Goal: Find specific page/section: Find specific page/section

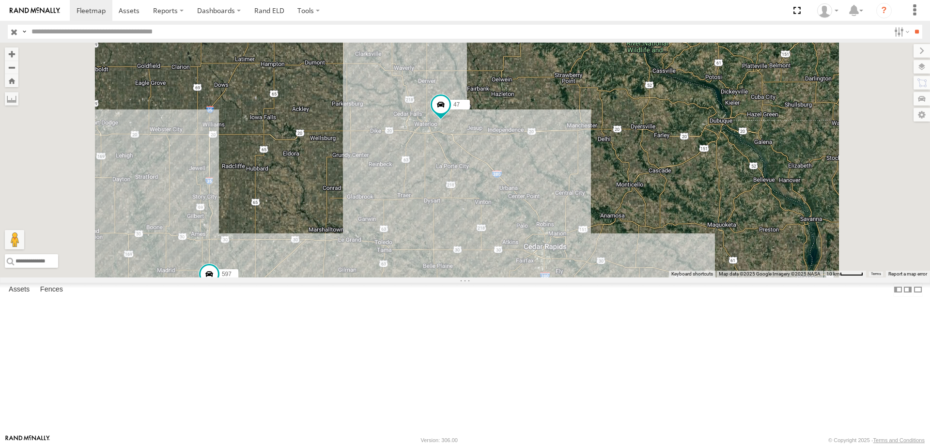
drag, startPoint x: 644, startPoint y: 300, endPoint x: 630, endPoint y: 174, distance: 126.7
click at [630, 174] on div "545 0055 48 47 46 49 597 587" at bounding box center [465, 160] width 930 height 235
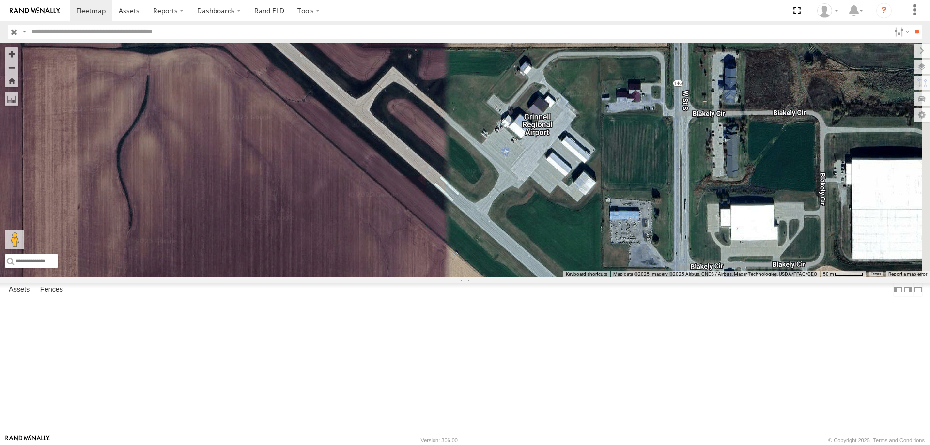
drag, startPoint x: 481, startPoint y: 325, endPoint x: 357, endPoint y: 114, distance: 244.7
click at [357, 114] on div "47 49 545 587 0055 48 46 597" at bounding box center [465, 160] width 930 height 235
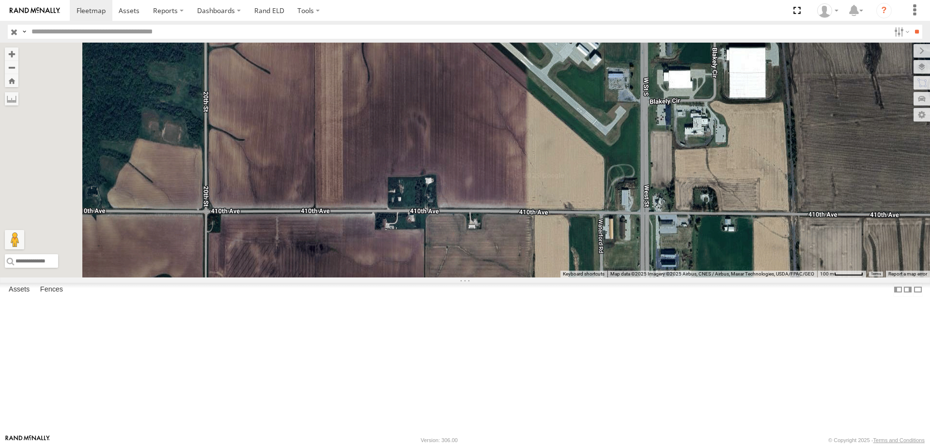
drag, startPoint x: 594, startPoint y: 223, endPoint x: 664, endPoint y: 147, distance: 103.2
click at [664, 147] on div at bounding box center [465, 160] width 930 height 235
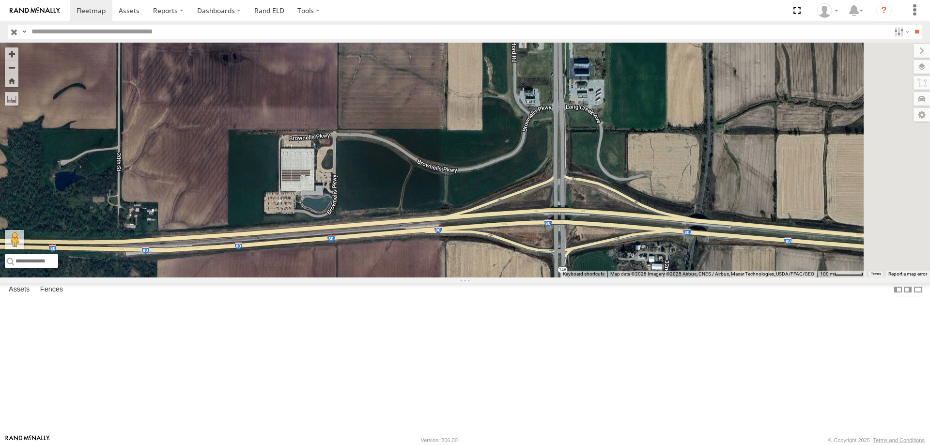
drag, startPoint x: 625, startPoint y: 265, endPoint x: 591, endPoint y: 253, distance: 35.5
click at [591, 253] on div at bounding box center [465, 160] width 930 height 235
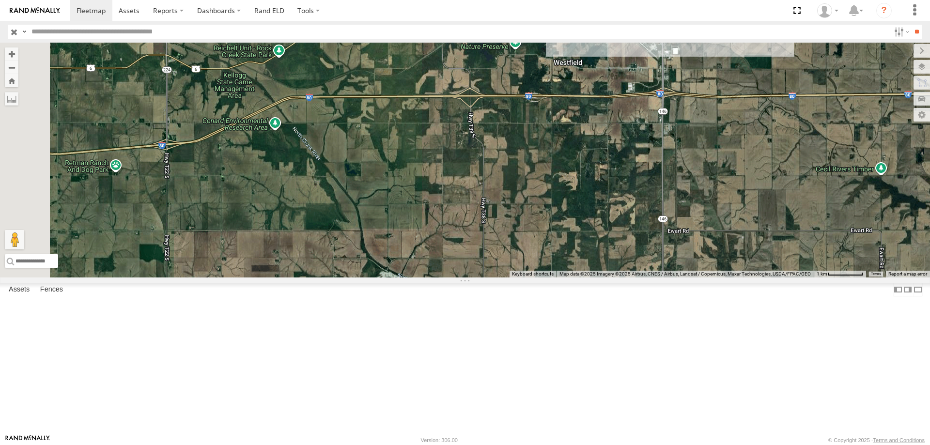
drag, startPoint x: 293, startPoint y: 325, endPoint x: 609, endPoint y: 250, distance: 324.1
click at [609, 250] on div "48" at bounding box center [465, 160] width 930 height 235
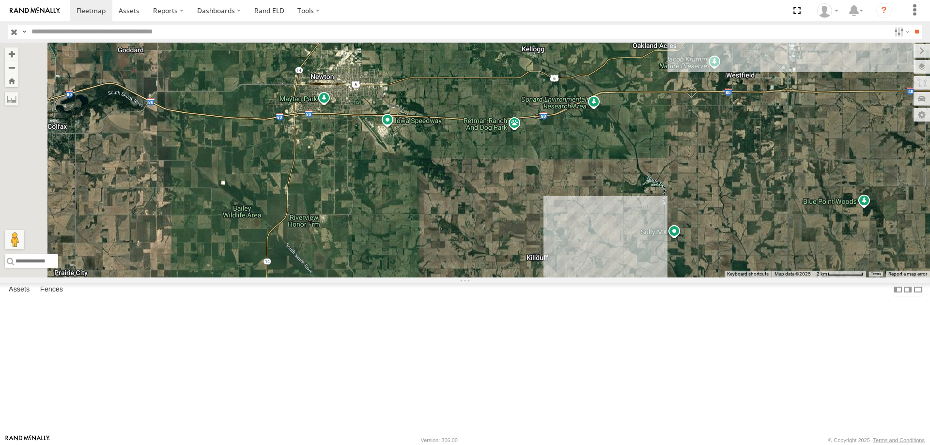
drag, startPoint x: 432, startPoint y: 296, endPoint x: 646, endPoint y: 256, distance: 217.3
click at [646, 256] on div "48 46" at bounding box center [465, 160] width 930 height 235
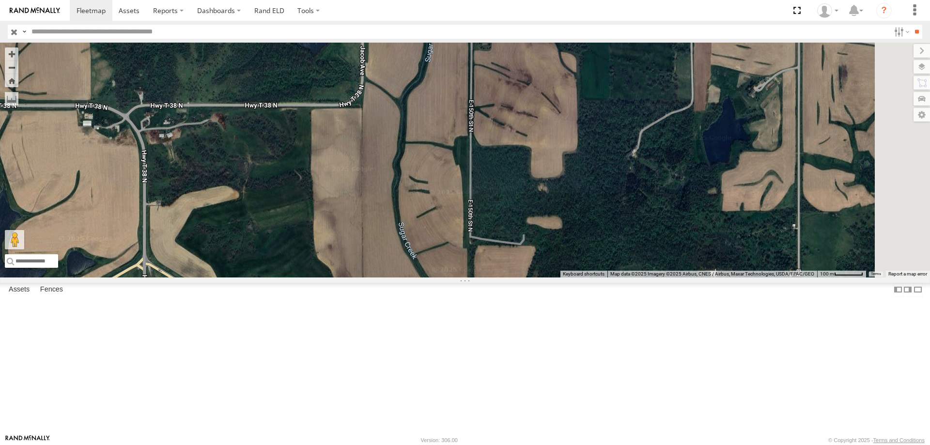
drag, startPoint x: 663, startPoint y: 216, endPoint x: 503, endPoint y: 119, distance: 186.9
click at [503, 119] on div "48" at bounding box center [465, 160] width 930 height 235
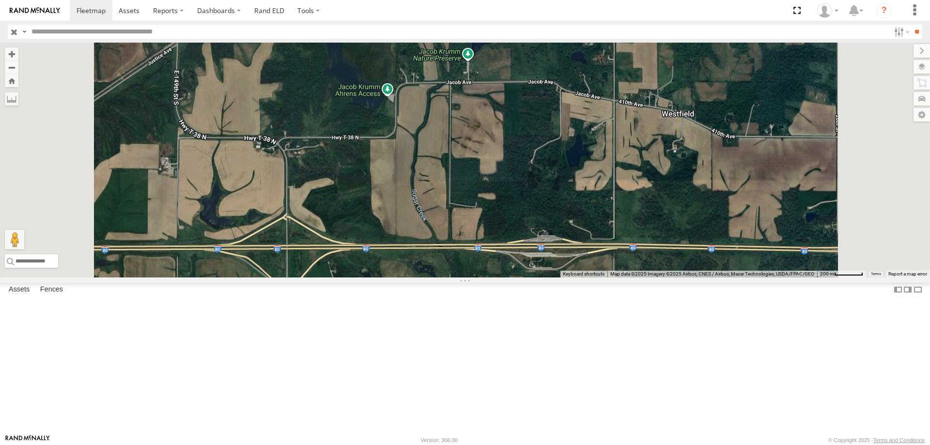
drag, startPoint x: 538, startPoint y: 237, endPoint x: 539, endPoint y: 242, distance: 5.4
click at [539, 242] on div "48" at bounding box center [465, 160] width 930 height 235
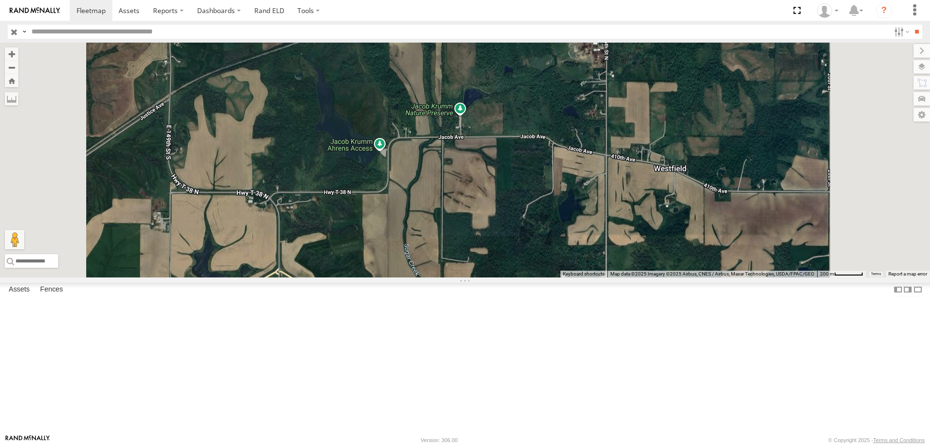
drag, startPoint x: 574, startPoint y: 190, endPoint x: 561, endPoint y: 267, distance: 78.7
click at [561, 267] on div "48" at bounding box center [465, 160] width 930 height 235
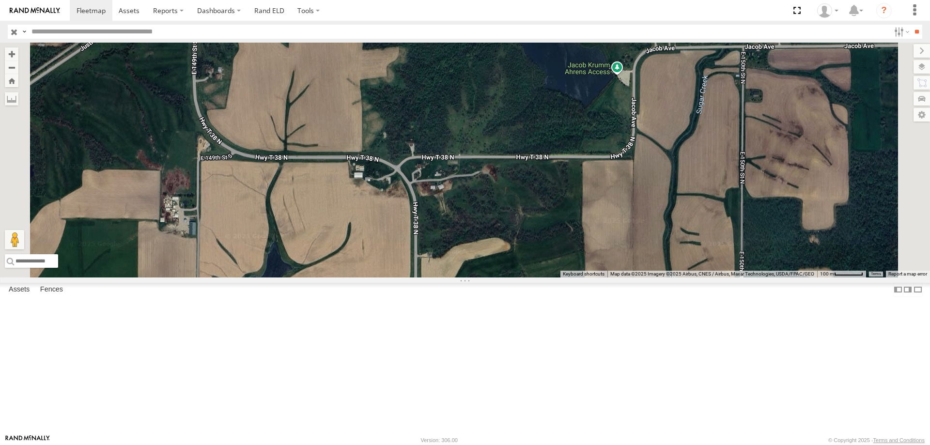
drag, startPoint x: 583, startPoint y: 291, endPoint x: 521, endPoint y: 421, distance: 143.6
click at [521, 278] on div "48" at bounding box center [465, 160] width 930 height 235
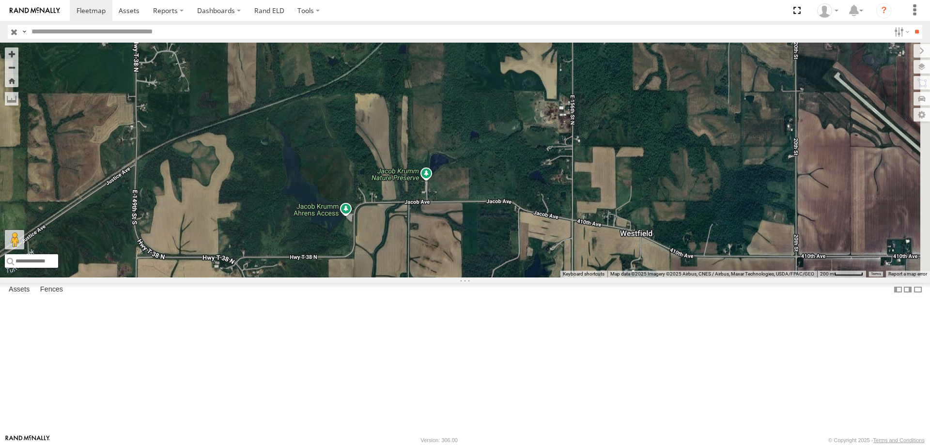
drag, startPoint x: 697, startPoint y: 263, endPoint x: 547, endPoint y: 309, distance: 157.0
click at [547, 278] on div "48" at bounding box center [465, 160] width 930 height 235
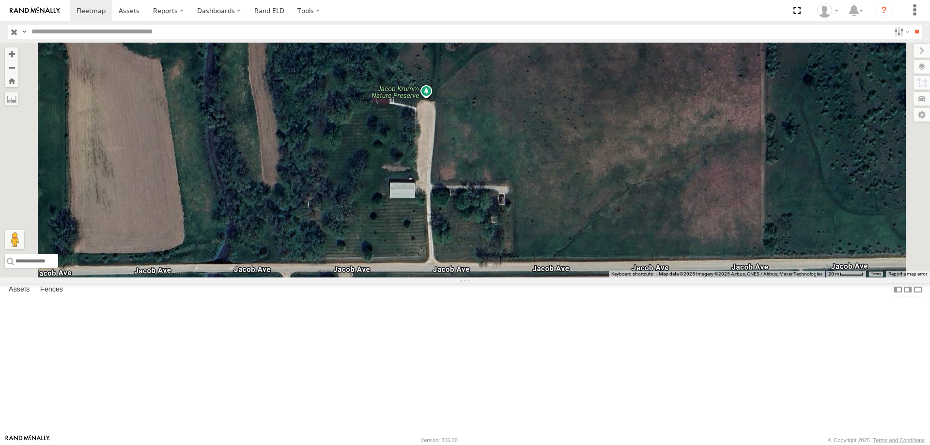
drag, startPoint x: 576, startPoint y: 174, endPoint x: 609, endPoint y: 182, distance: 33.7
click at [609, 182] on div "48" at bounding box center [465, 160] width 930 height 235
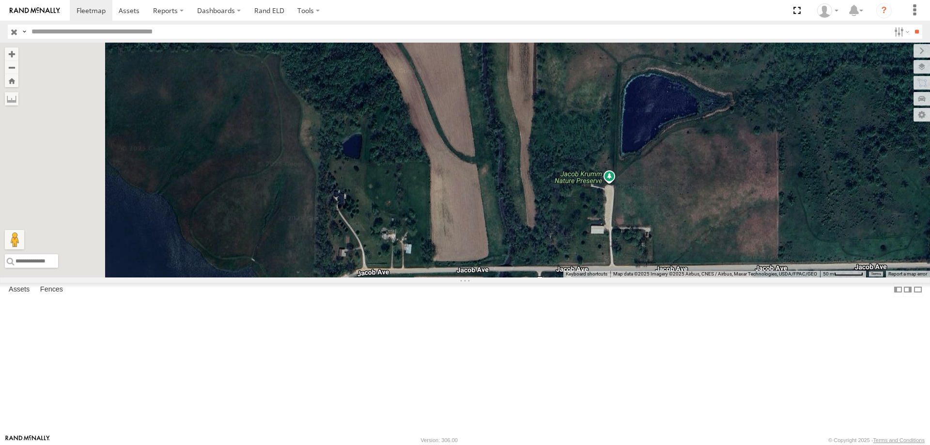
drag, startPoint x: 480, startPoint y: 168, endPoint x: 629, endPoint y: 216, distance: 156.4
click at [629, 216] on div "48" at bounding box center [465, 160] width 930 height 235
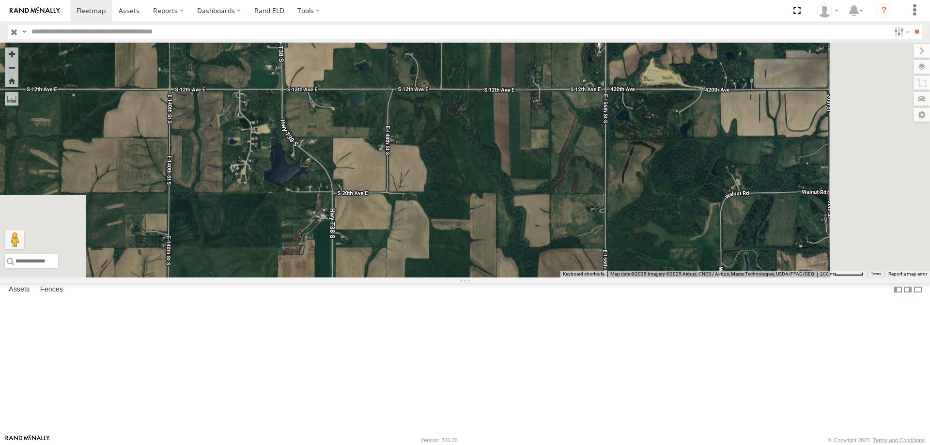
drag, startPoint x: 592, startPoint y: 180, endPoint x: 578, endPoint y: 130, distance: 52.0
click at [578, 130] on div "48" at bounding box center [465, 160] width 930 height 235
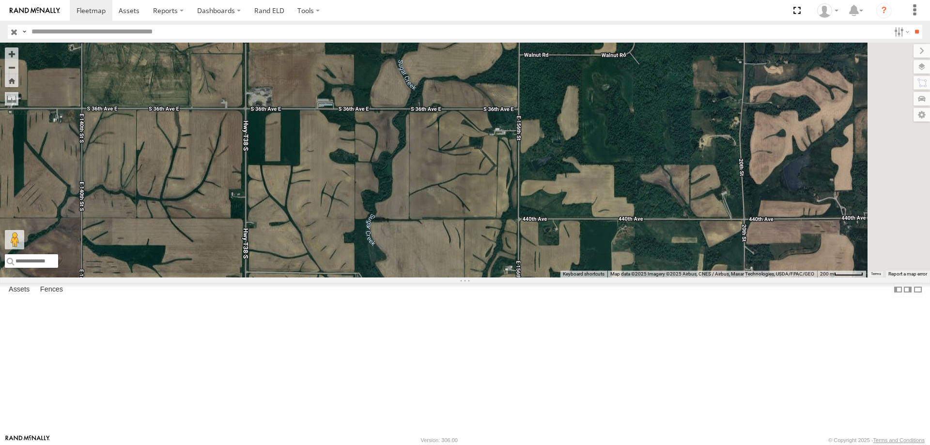
drag, startPoint x: 661, startPoint y: 365, endPoint x: 567, endPoint y: 52, distance: 326.1
click at [567, 52] on div "48" at bounding box center [465, 160] width 930 height 235
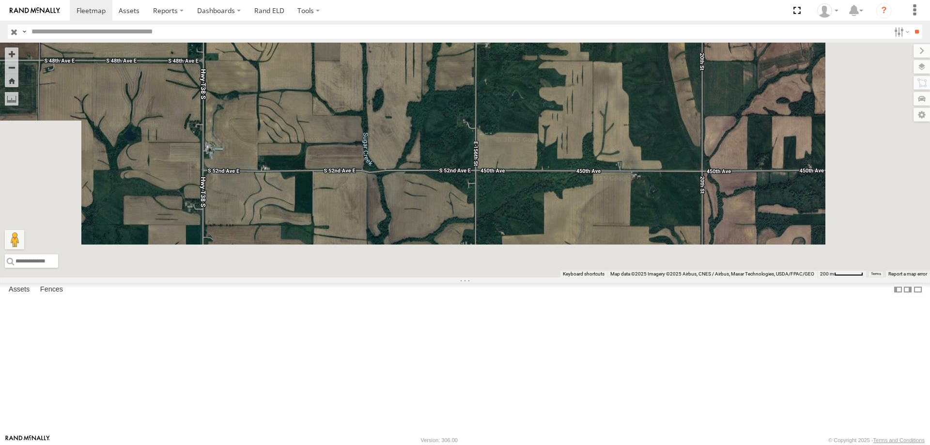
drag, startPoint x: 520, startPoint y: 155, endPoint x: 517, endPoint y: 52, distance: 103.7
click at [517, 52] on div "48" at bounding box center [465, 160] width 930 height 235
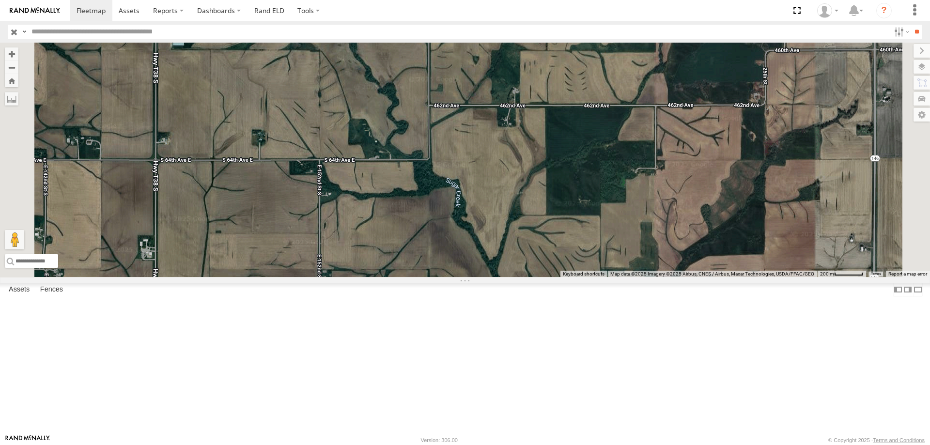
drag, startPoint x: 489, startPoint y: 136, endPoint x: 479, endPoint y: 70, distance: 66.6
click at [479, 70] on div "48" at bounding box center [465, 160] width 930 height 235
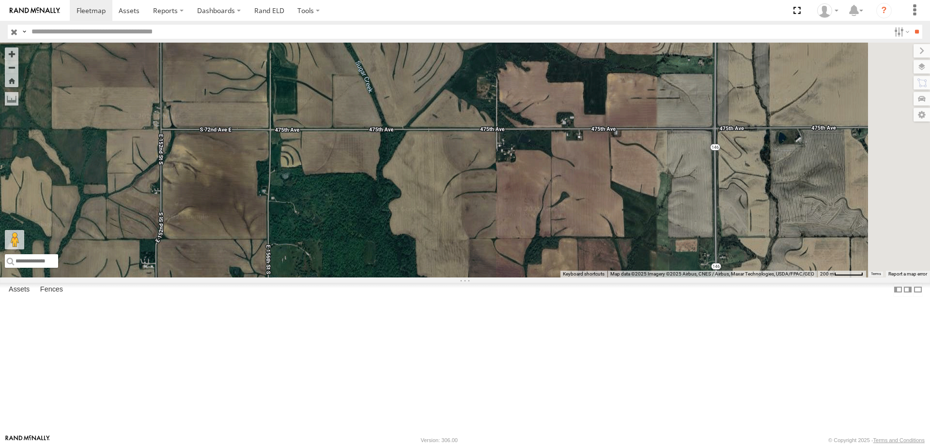
drag, startPoint x: 590, startPoint y: 333, endPoint x: 432, endPoint y: 80, distance: 298.6
click at [432, 80] on div "48" at bounding box center [465, 160] width 930 height 235
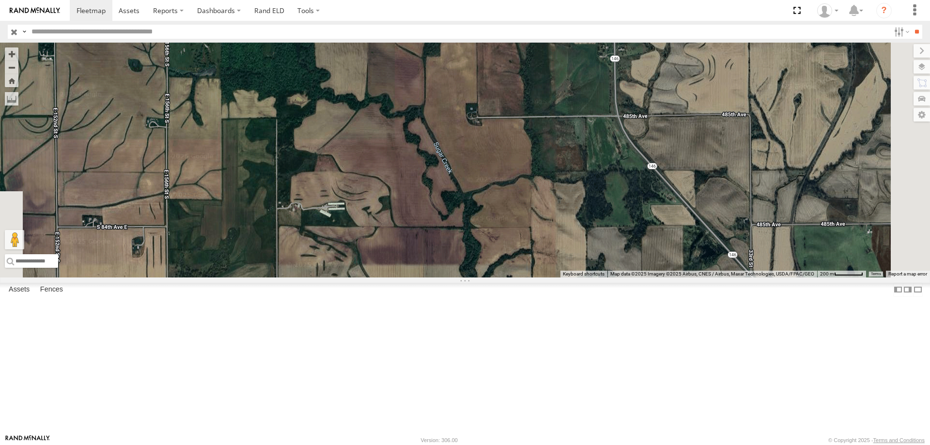
drag, startPoint x: 541, startPoint y: 288, endPoint x: 441, endPoint y: 79, distance: 231.8
click at [441, 79] on div "48" at bounding box center [465, 160] width 930 height 235
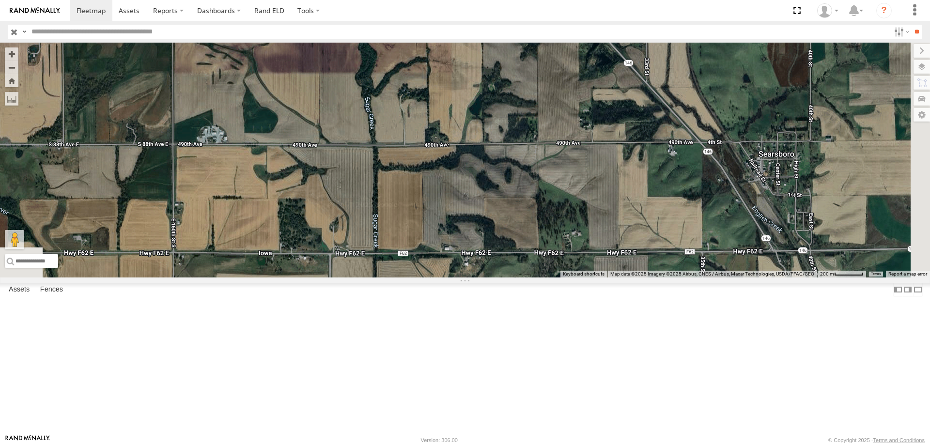
drag, startPoint x: 544, startPoint y: 246, endPoint x: 431, endPoint y: 37, distance: 237.3
click at [431, 37] on body at bounding box center [465, 222] width 930 height 445
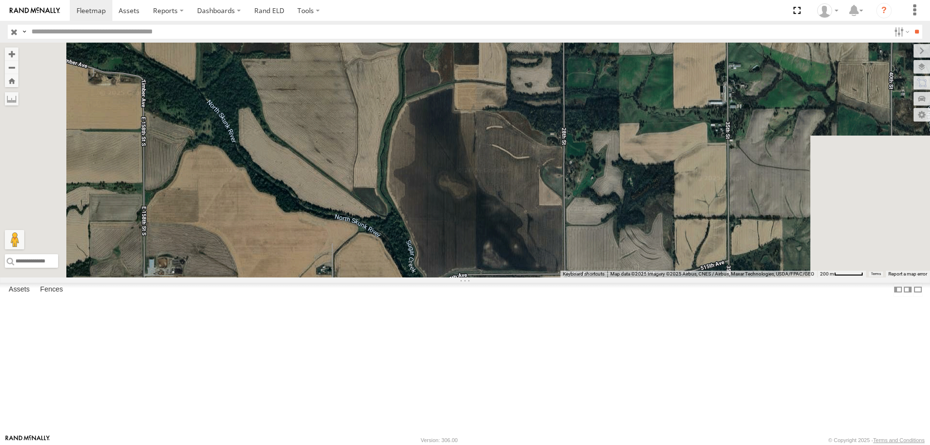
drag, startPoint x: 567, startPoint y: 370, endPoint x: 591, endPoint y: 8, distance: 363.1
click at [591, 8] on body at bounding box center [465, 222] width 930 height 445
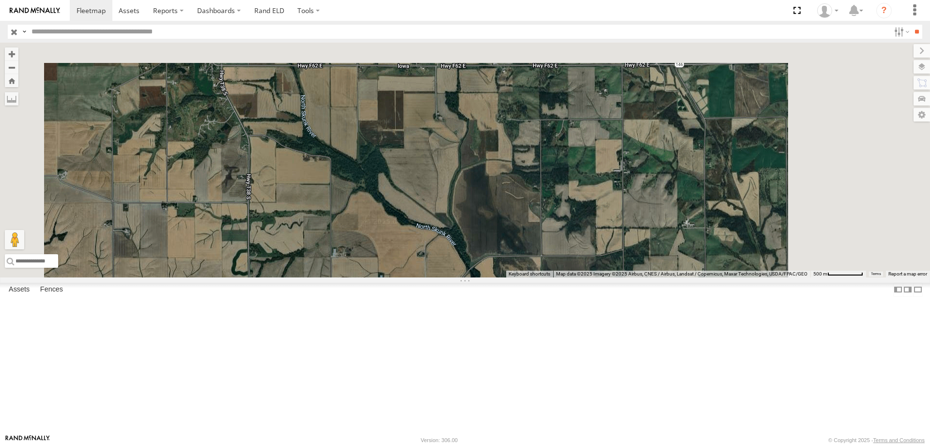
drag, startPoint x: 632, startPoint y: 191, endPoint x: 588, endPoint y: 290, distance: 108.0
click at [588, 278] on div "48" at bounding box center [465, 160] width 930 height 235
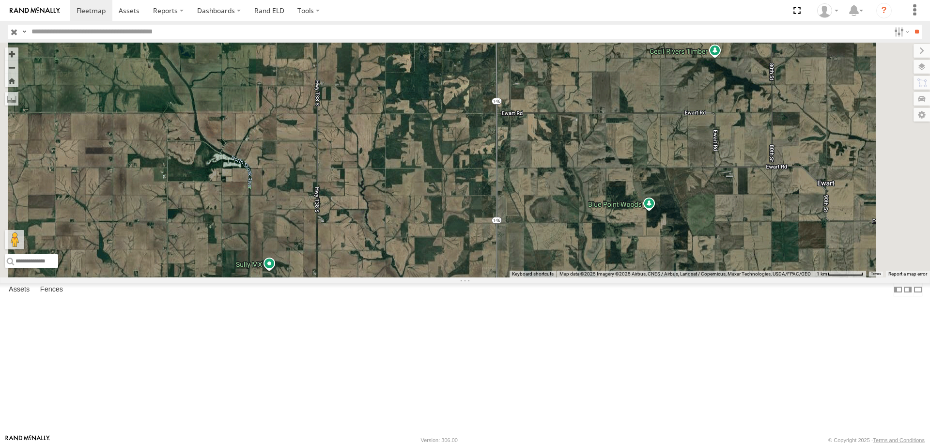
drag, startPoint x: 560, startPoint y: 199, endPoint x: 570, endPoint y: 398, distance: 198.8
click at [570, 278] on div "48 46" at bounding box center [465, 160] width 930 height 235
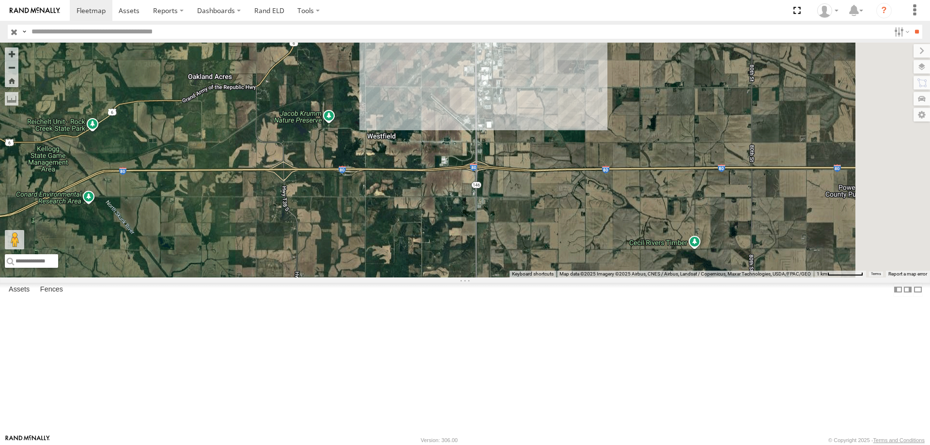
drag, startPoint x: 543, startPoint y: 136, endPoint x: 523, endPoint y: 327, distance: 192.4
click at [523, 278] on div "48 46" at bounding box center [465, 160] width 930 height 235
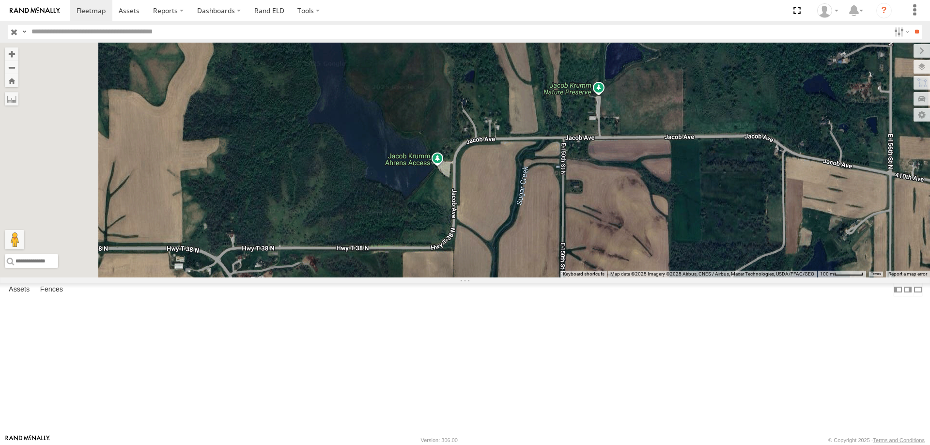
drag, startPoint x: 366, startPoint y: 288, endPoint x: 584, endPoint y: 134, distance: 267.1
click at [584, 134] on div "48 46" at bounding box center [465, 160] width 930 height 235
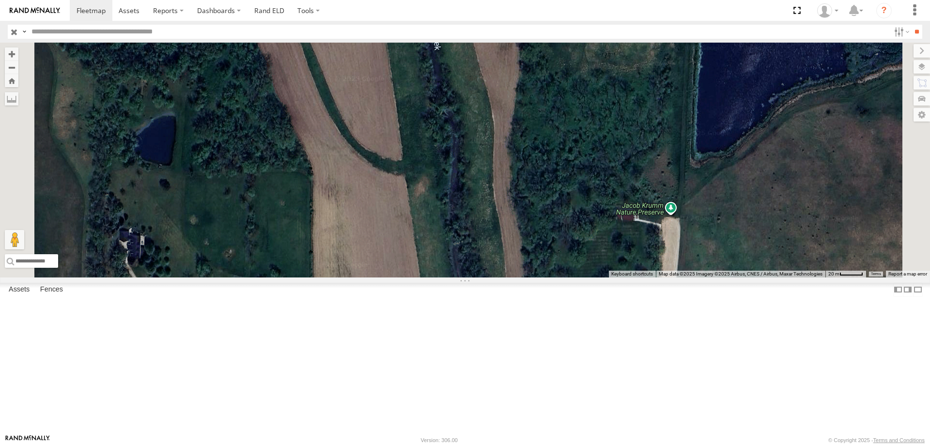
drag, startPoint x: 643, startPoint y: 216, endPoint x: 618, endPoint y: 305, distance: 92.3
click at [618, 278] on div "48 46" at bounding box center [465, 160] width 930 height 235
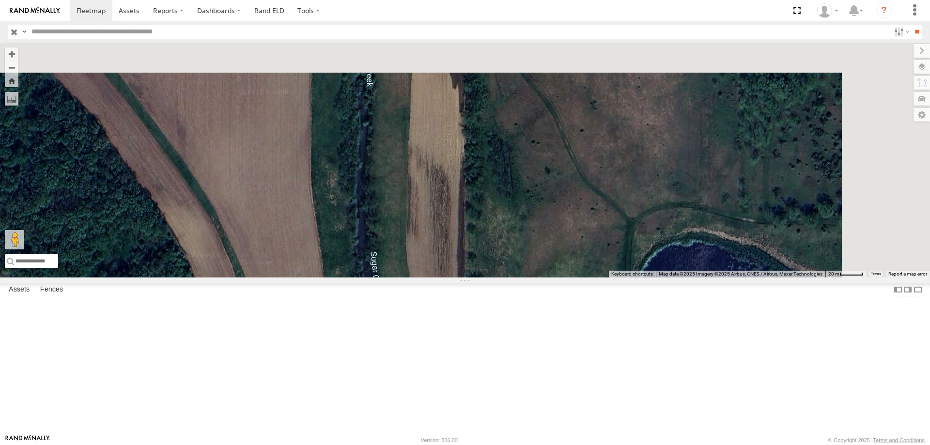
drag, startPoint x: 591, startPoint y: 104, endPoint x: 529, endPoint y: 352, distance: 256.1
click at [529, 278] on div "48 46" at bounding box center [465, 160] width 930 height 235
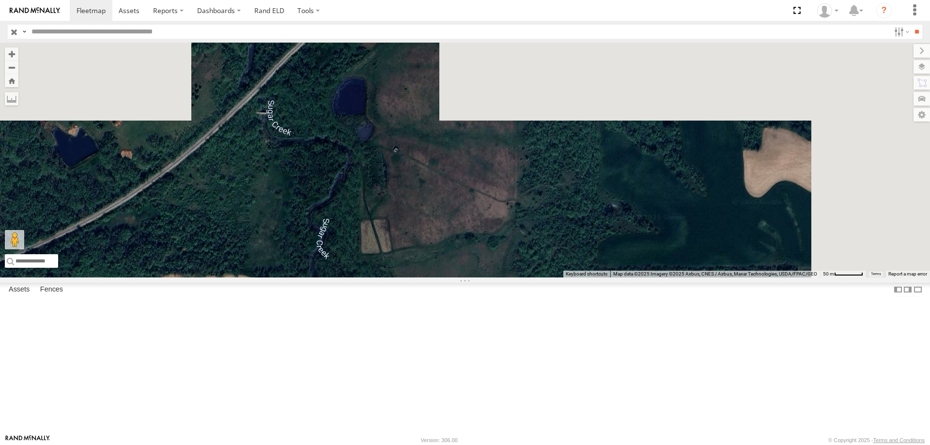
drag, startPoint x: 557, startPoint y: 152, endPoint x: 494, endPoint y: 423, distance: 278.9
click at [494, 278] on div "48 46" at bounding box center [465, 160] width 930 height 235
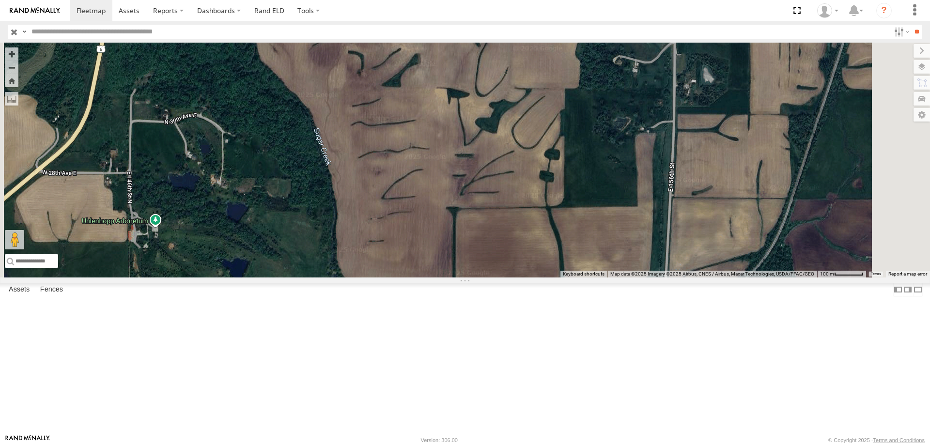
drag, startPoint x: 512, startPoint y: 125, endPoint x: 476, endPoint y: 365, distance: 242.0
click at [476, 278] on div "48 46" at bounding box center [465, 160] width 930 height 235
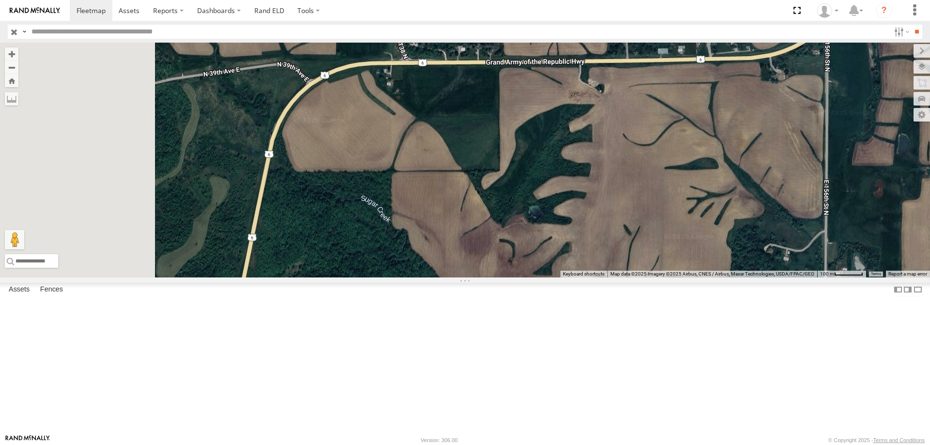
drag, startPoint x: 466, startPoint y: 251, endPoint x: 576, endPoint y: 383, distance: 171.5
click at [576, 278] on div "48 46" at bounding box center [465, 160] width 930 height 235
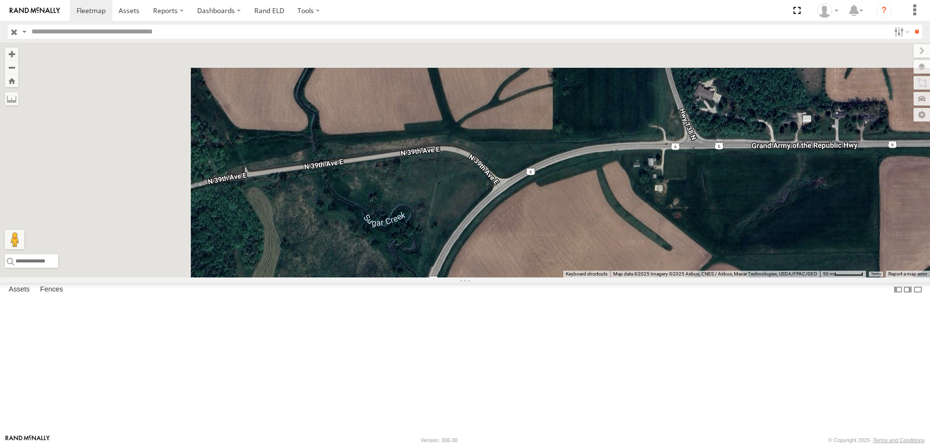
drag, startPoint x: 366, startPoint y: 143, endPoint x: 486, endPoint y: 370, distance: 256.1
click at [486, 278] on div "48 46" at bounding box center [465, 160] width 930 height 235
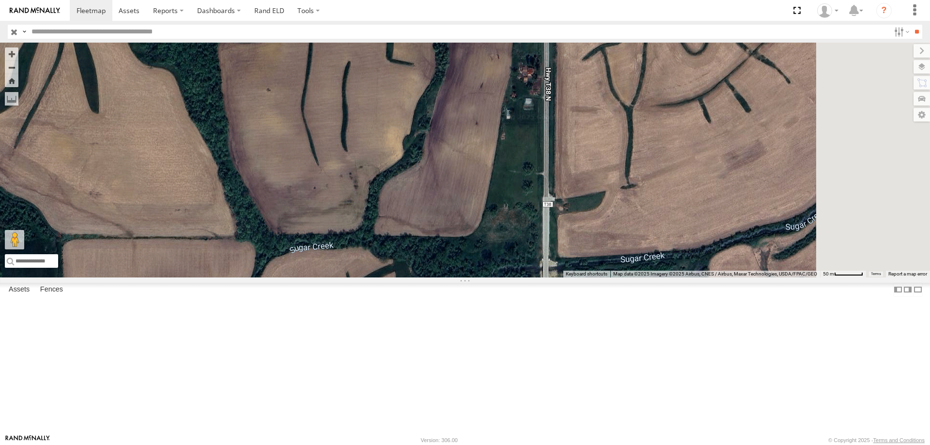
drag, startPoint x: 564, startPoint y: 104, endPoint x: 423, endPoint y: 395, distance: 323.2
click at [423, 278] on div "48 46" at bounding box center [465, 160] width 930 height 235
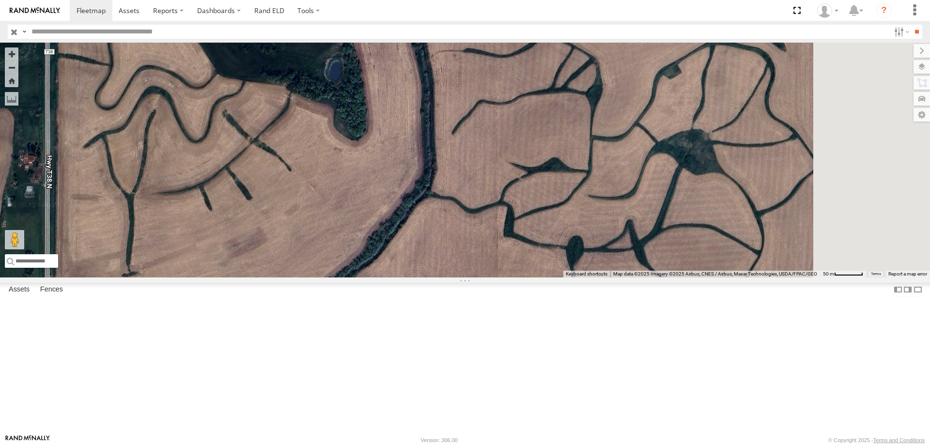
drag, startPoint x: 731, startPoint y: 322, endPoint x: 225, endPoint y: 411, distance: 513.8
click at [225, 411] on main "← Move left → Move right ↑ Move up ↓ Move down + Zoom in - Zoom out Home Jump l…" at bounding box center [465, 239] width 930 height 392
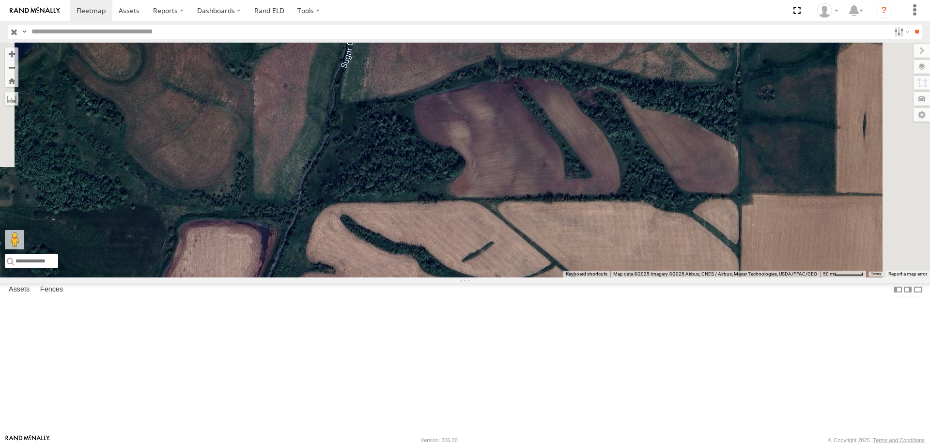
drag, startPoint x: 624, startPoint y: 124, endPoint x: 447, endPoint y: 448, distance: 368.7
click at [447, 445] on html at bounding box center [465, 222] width 930 height 445
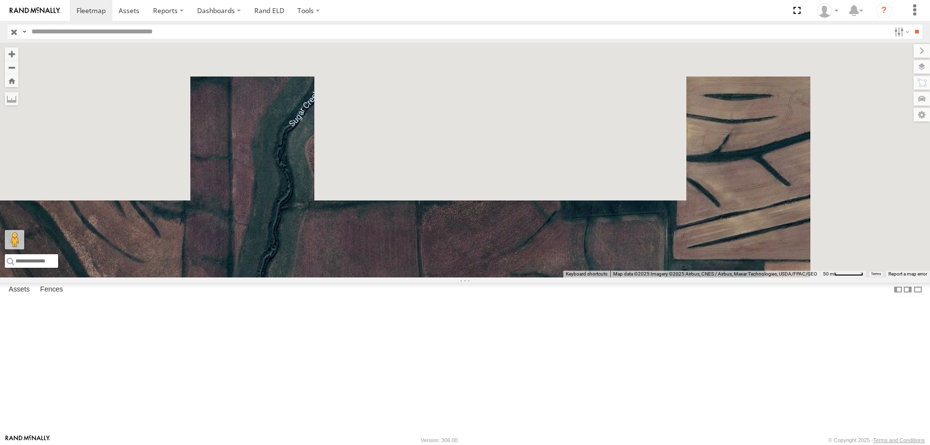
drag, startPoint x: 529, startPoint y: 105, endPoint x: 451, endPoint y: 424, distance: 329.0
click at [451, 278] on div "48 46" at bounding box center [465, 160] width 930 height 235
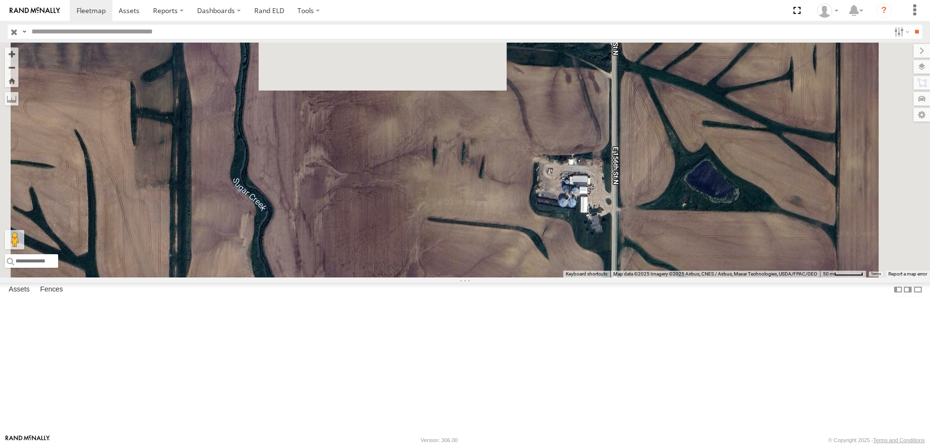
drag, startPoint x: 540, startPoint y: 149, endPoint x: 503, endPoint y: 441, distance: 294.8
click at [503, 441] on body at bounding box center [465, 222] width 930 height 445
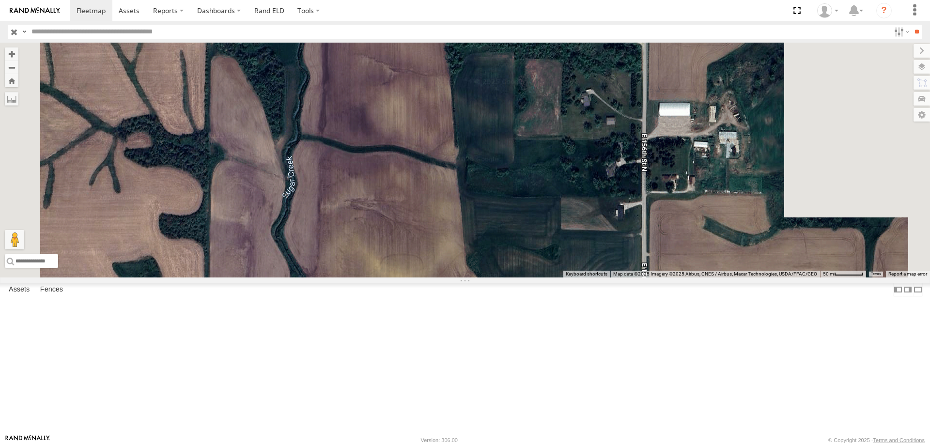
drag, startPoint x: 496, startPoint y: 110, endPoint x: 522, endPoint y: 464, distance: 354.5
click at [522, 445] on html at bounding box center [465, 222] width 930 height 445
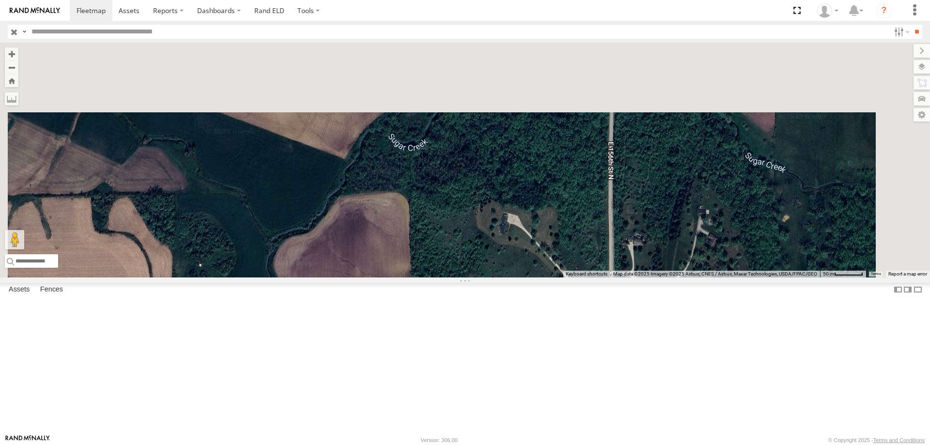
drag, startPoint x: 501, startPoint y: 137, endPoint x: 478, endPoint y: 464, distance: 327.7
click at [478, 445] on html at bounding box center [465, 222] width 930 height 445
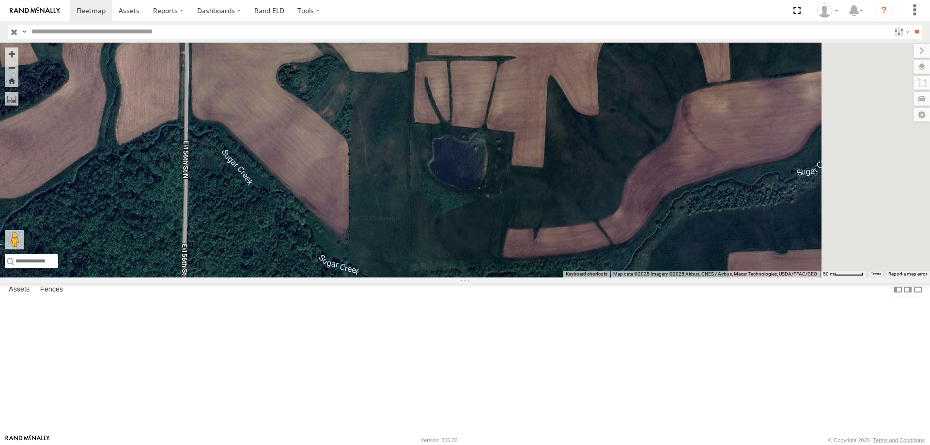
drag, startPoint x: 635, startPoint y: 260, endPoint x: 200, endPoint y: 308, distance: 437.6
click at [200, 308] on main "← Move left → Move right ↑ Move up ↓ Move down + Zoom in - Zoom out Home Jump l…" at bounding box center [465, 239] width 930 height 392
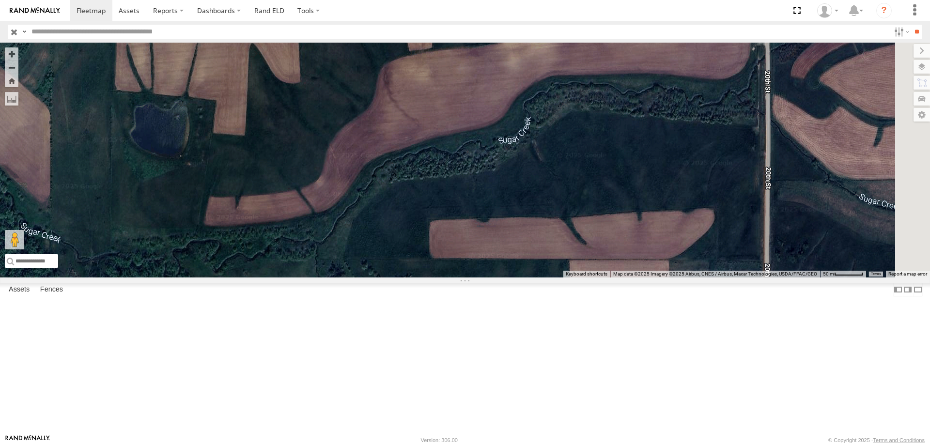
drag, startPoint x: 652, startPoint y: 370, endPoint x: 348, endPoint y: 338, distance: 305.9
click at [348, 278] on div "48 46" at bounding box center [465, 160] width 930 height 235
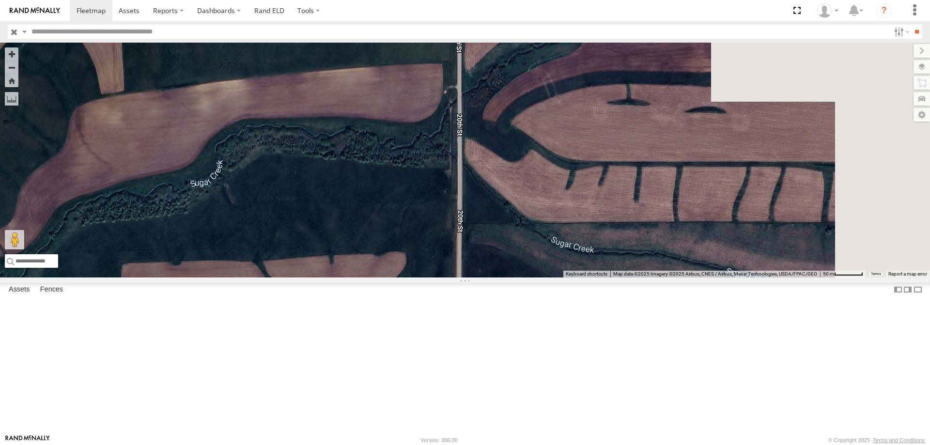
drag, startPoint x: 641, startPoint y: 224, endPoint x: 280, endPoint y: 282, distance: 364.9
click at [280, 278] on div "48 46" at bounding box center [465, 160] width 930 height 235
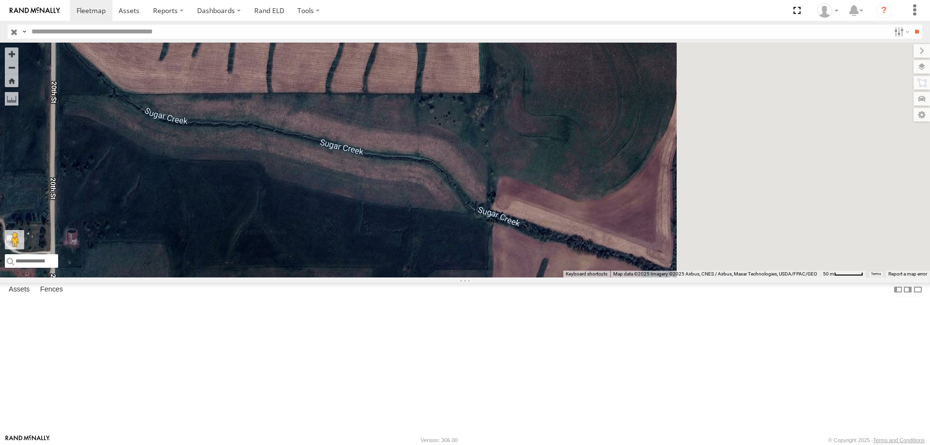
drag, startPoint x: 577, startPoint y: 253, endPoint x: 289, endPoint y: 58, distance: 348.0
click at [289, 58] on div "48 46" at bounding box center [465, 160] width 930 height 235
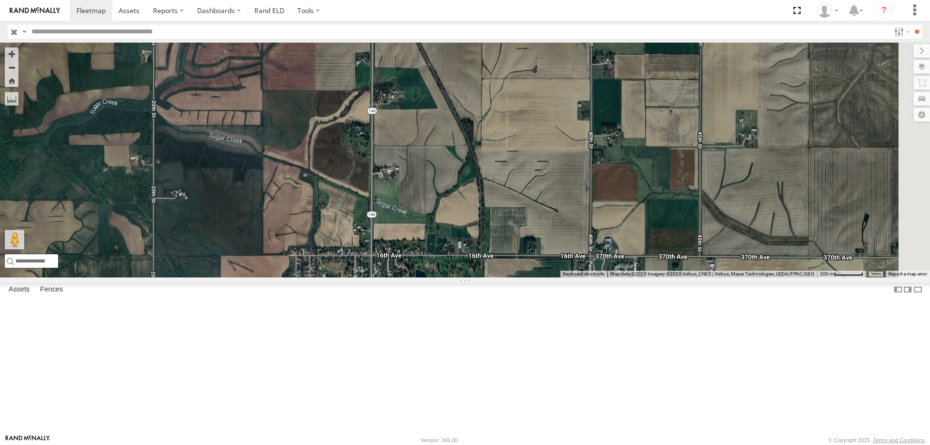
drag, startPoint x: 729, startPoint y: 356, endPoint x: 478, endPoint y: 307, distance: 256.7
click at [478, 278] on div "48 46" at bounding box center [465, 160] width 930 height 235
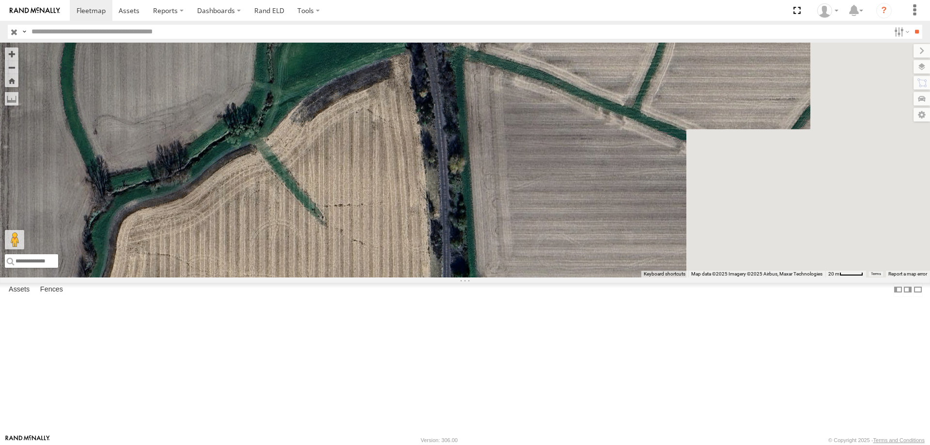
drag
click at [225, 402] on main "← Move left → Move right ↑ Move up ↓ Move down + Zoom in - Zoom out Home Jump l…" at bounding box center [465, 239] width 930 height 392
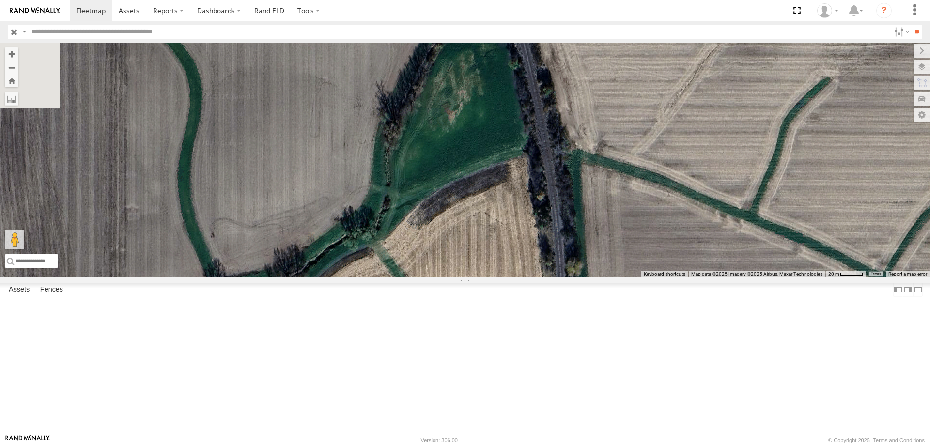
drag, startPoint x: 318, startPoint y: 312, endPoint x: 452, endPoint y: 410, distance: 166.0
click at [452, 278] on div "48 46" at bounding box center [465, 160] width 930 height 235
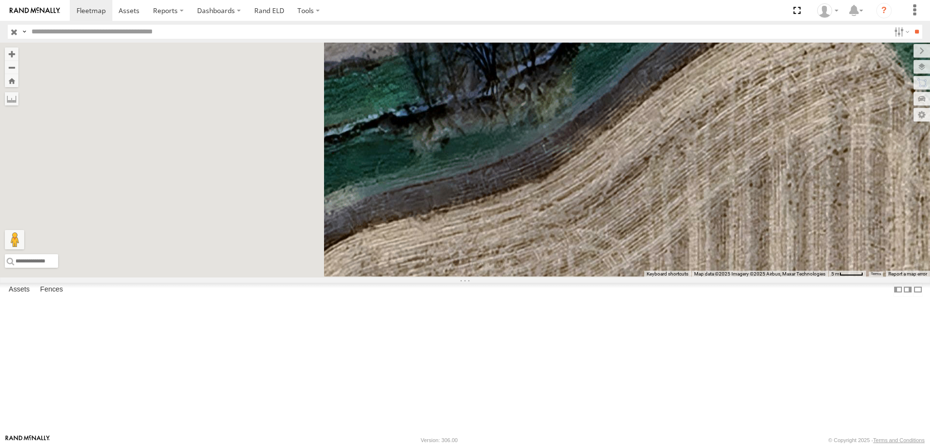
drag, startPoint x: 395, startPoint y: 344, endPoint x: 641, endPoint y: 179, distance: 295.6
click at [641, 179] on div "48 46" at bounding box center [465, 160] width 930 height 235
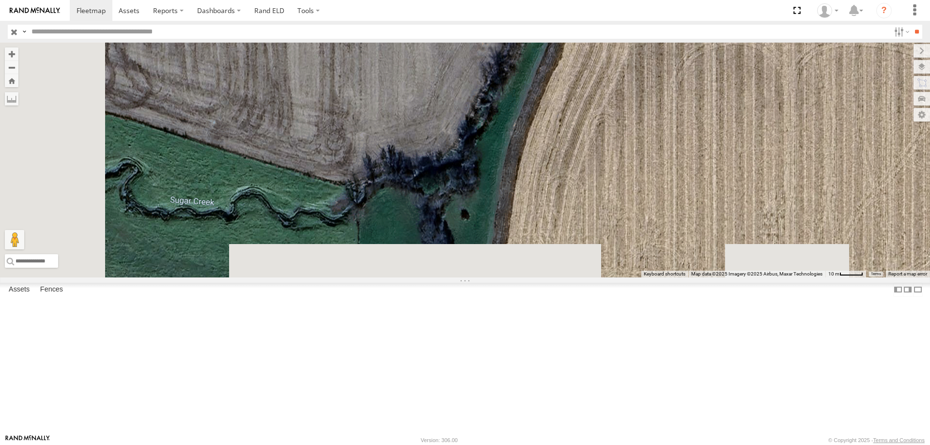
drag, startPoint x: 471, startPoint y: 334, endPoint x: 640, endPoint y: 85, distance: 300.9
click at [640, 85] on div "48 46" at bounding box center [465, 160] width 930 height 235
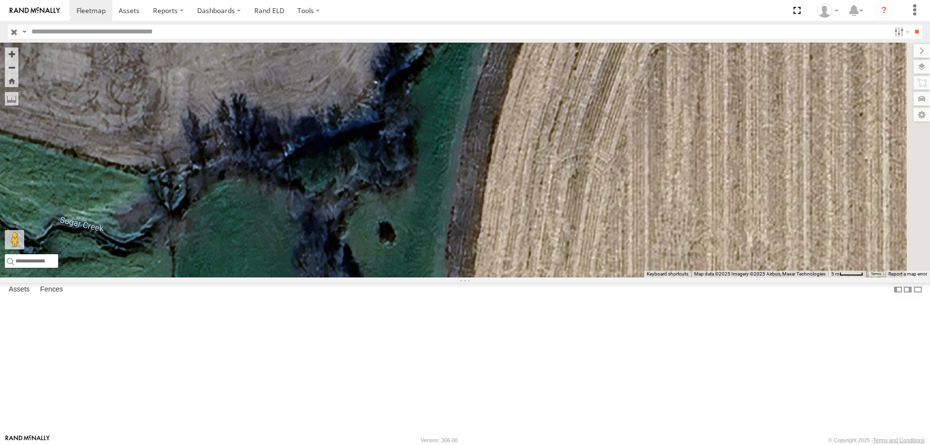
drag, startPoint x: 605, startPoint y: 138, endPoint x: 475, endPoint y: 227, distance: 157.8
click at [475, 227] on div "48 46" at bounding box center [465, 160] width 930 height 235
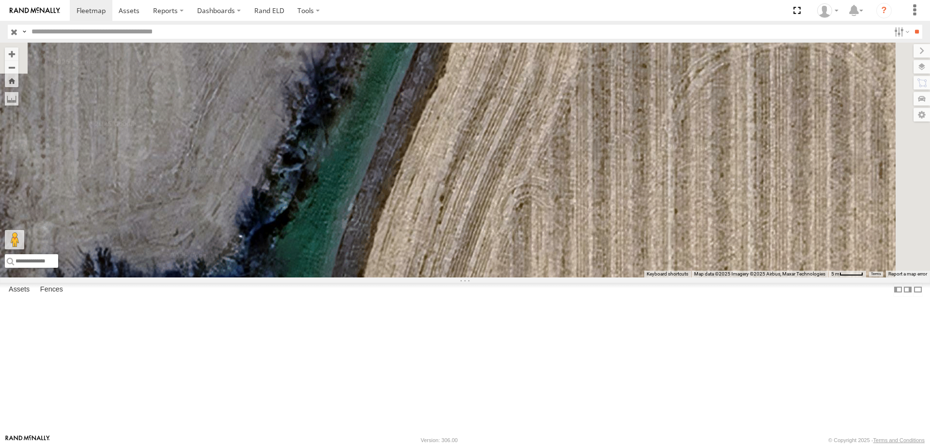
drag, startPoint x: 563, startPoint y: 154, endPoint x: 425, endPoint y: 314, distance: 211.9
click at [425, 278] on div "48 46" at bounding box center [465, 160] width 930 height 235
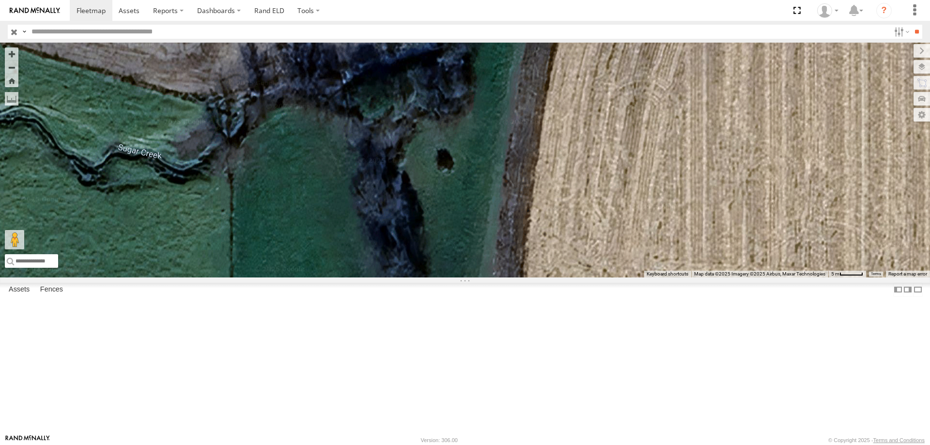
drag, startPoint x: 407, startPoint y: 355, endPoint x: 601, endPoint y: 129, distance: 297.8
click at [601, 129] on div "48 46" at bounding box center [465, 160] width 930 height 235
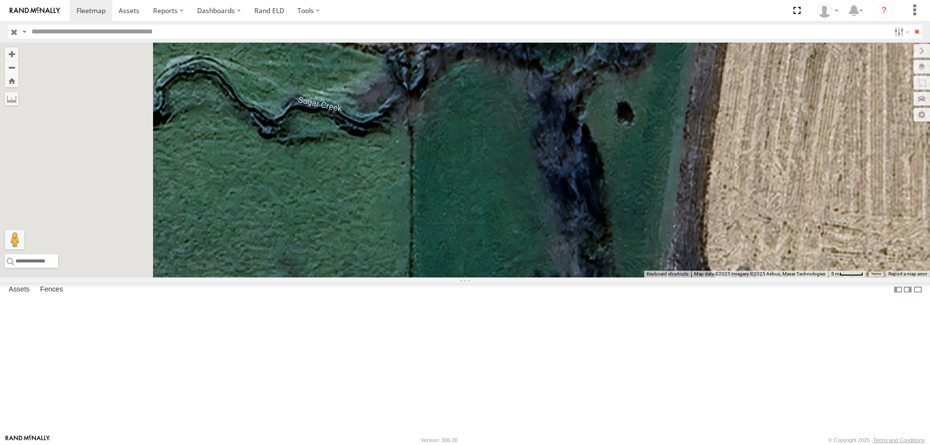
drag, startPoint x: 483, startPoint y: 276, endPoint x: 637, endPoint y: 243, distance: 157.0
click at [637, 243] on div "48 46" at bounding box center [465, 160] width 930 height 235
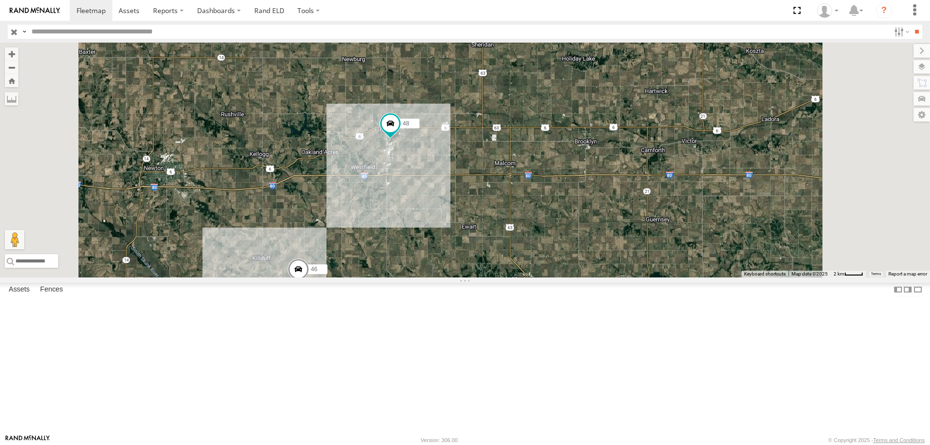
drag, startPoint x: 576, startPoint y: 313, endPoint x: 560, endPoint y: 279, distance: 37.3
click at [560, 278] on div "48 46" at bounding box center [465, 160] width 930 height 235
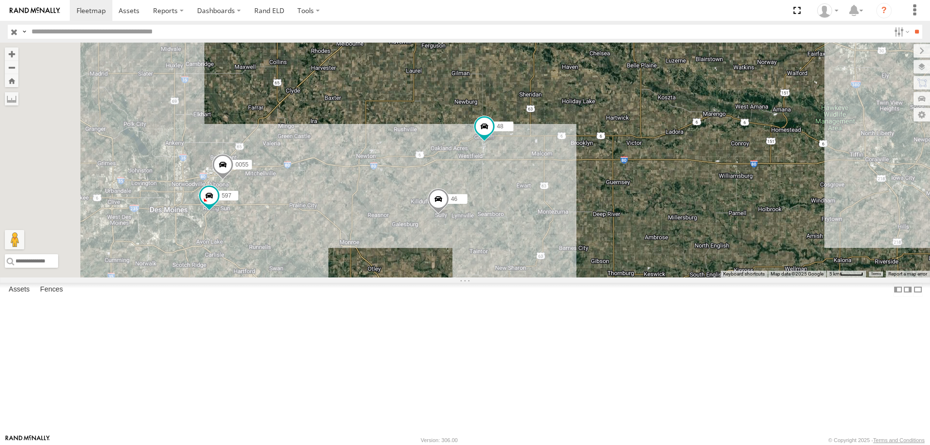
drag, startPoint x: 389, startPoint y: 353, endPoint x: 506, endPoint y: 293, distance: 130.8
click at [506, 278] on div "48 46 0055 597" at bounding box center [465, 160] width 930 height 235
